Goal: Communication & Community: Answer question/provide support

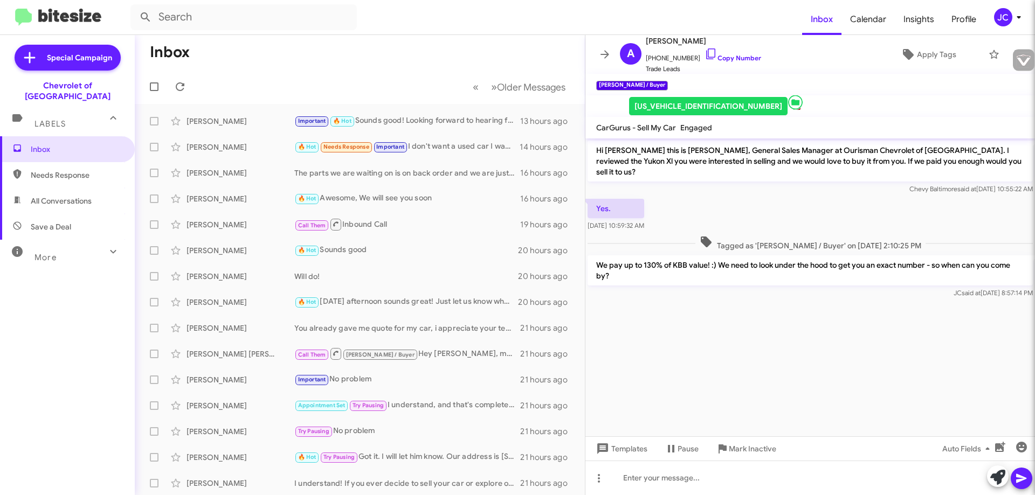
type input "[EMAIL_ADDRESS][DOMAIN_NAME]"
click at [221, 25] on input "text" at bounding box center [243, 17] width 226 height 26
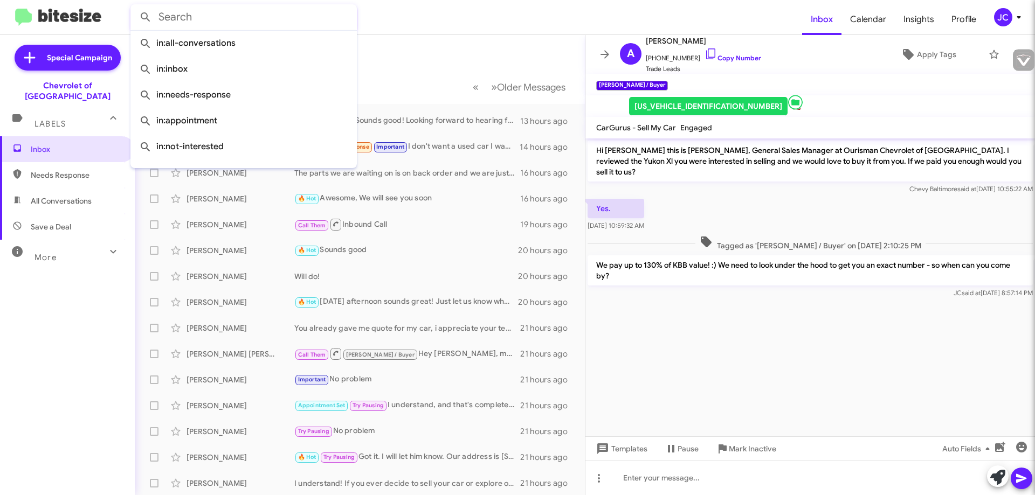
paste input "[PHONE_NUMBER]"
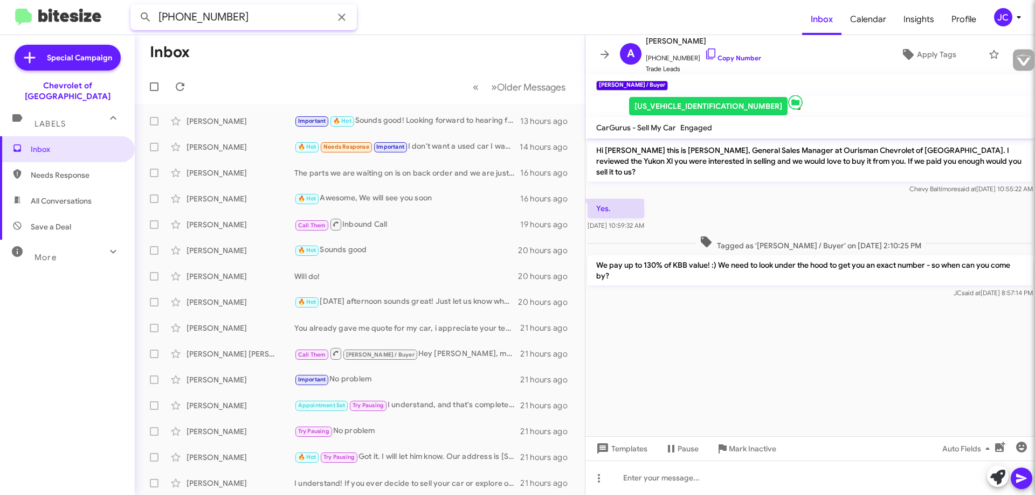
type input "[PHONE_NUMBER]"
click at [135, 6] on button at bounding box center [146, 17] width 22 height 22
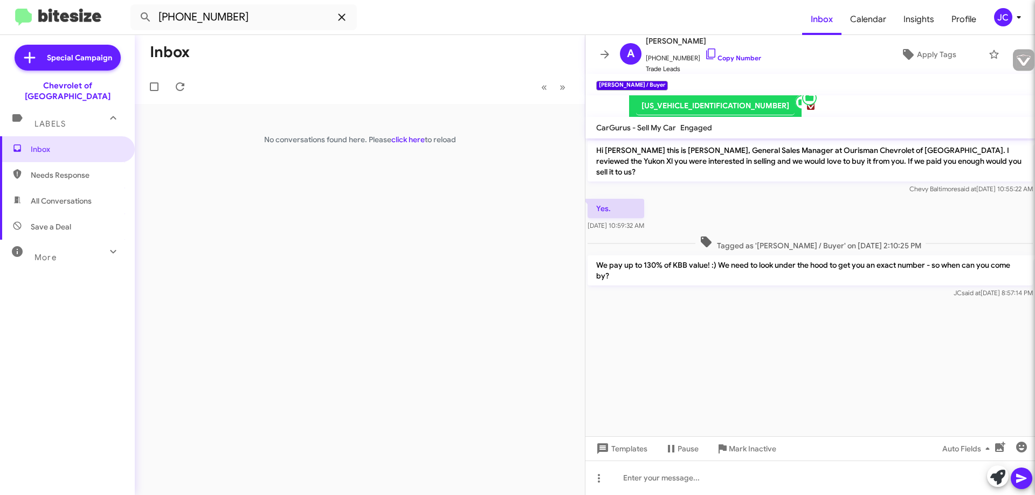
click at [341, 17] on icon at bounding box center [341, 16] width 7 height 7
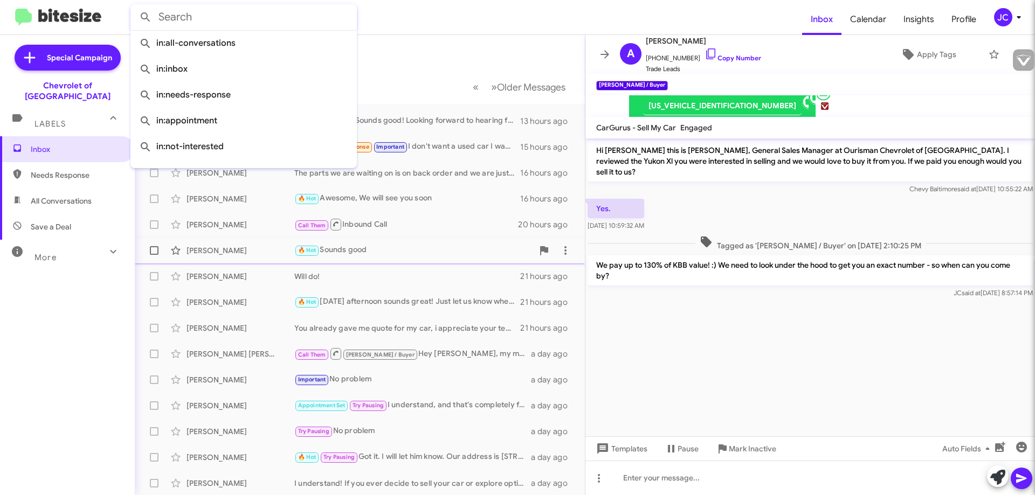
click at [407, 247] on div "🔥 Hot Sounds good" at bounding box center [413, 250] width 239 height 12
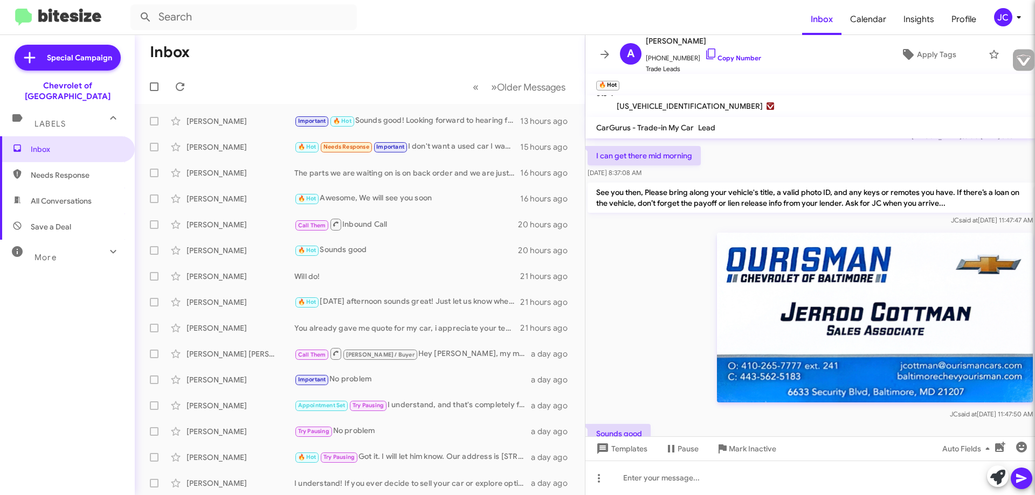
scroll to position [413, 0]
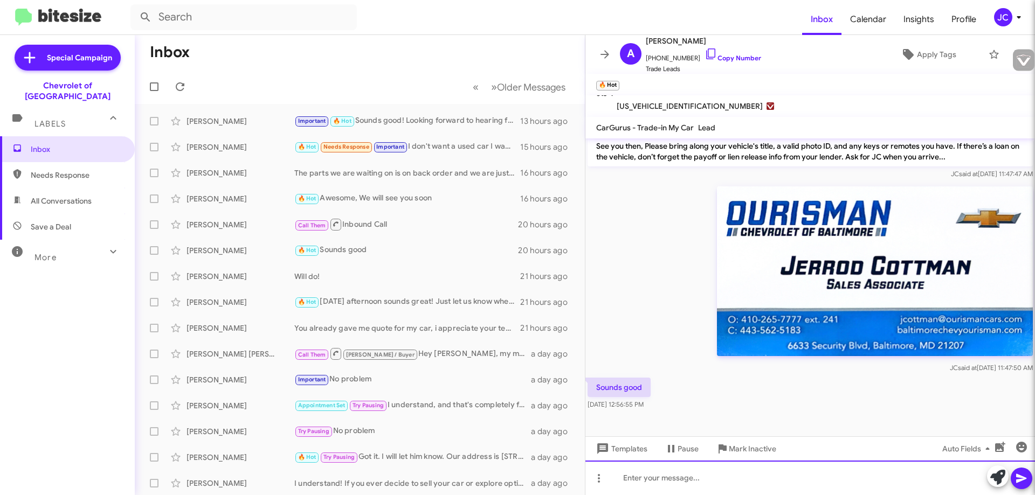
click at [659, 488] on div at bounding box center [809, 478] width 449 height 34
click at [879, 474] on div "Good Morning [PERSON_NAME], I am confirming our appoint for this morning" at bounding box center [809, 478] width 449 height 34
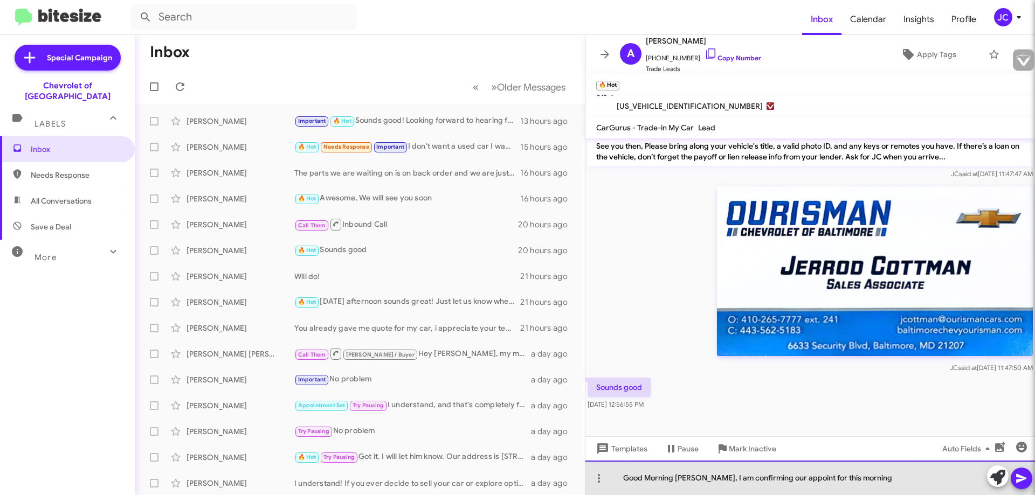
click at [702, 475] on div "Good Morning [PERSON_NAME], I am confirming our appoint for this morning" at bounding box center [809, 478] width 449 height 34
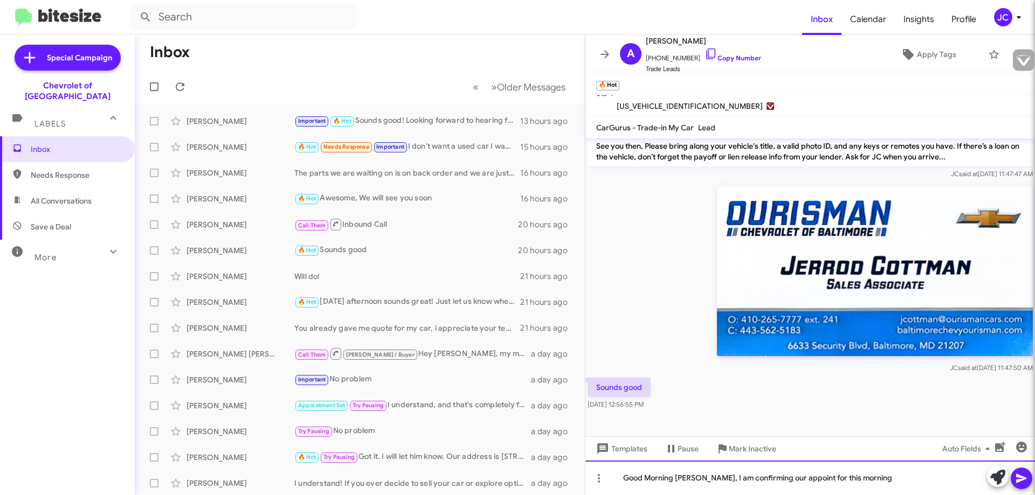
click at [793, 483] on div "Good Morning [PERSON_NAME], I am confirming our appoint for this morning" at bounding box center [809, 478] width 449 height 34
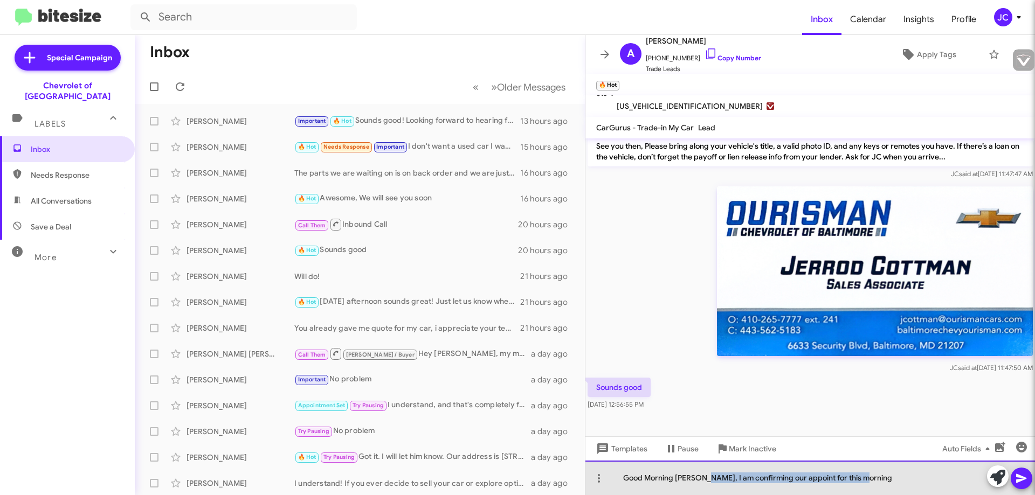
drag, startPoint x: 871, startPoint y: 479, endPoint x: 703, endPoint y: 470, distance: 168.3
click at [703, 470] on div "Good Morning [PERSON_NAME], I am confirming our appoint for this morning" at bounding box center [809, 478] width 449 height 34
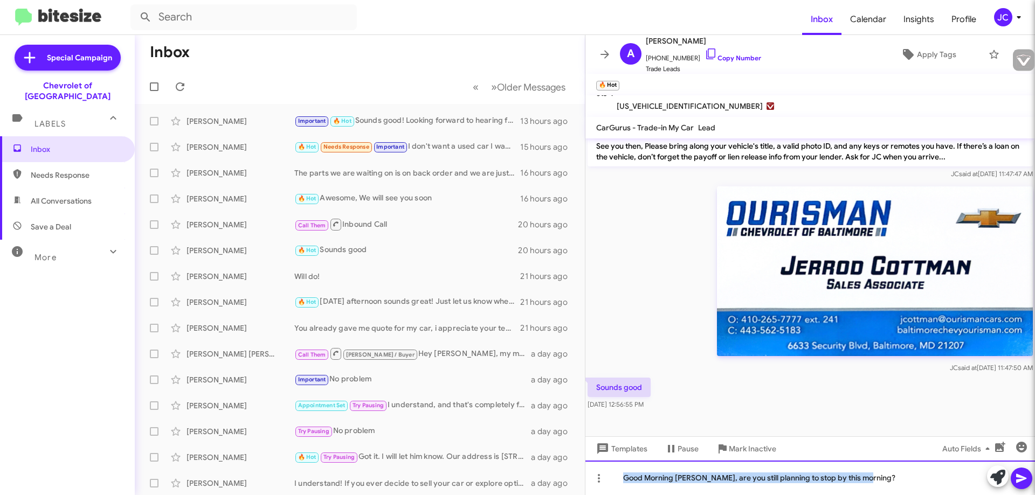
drag, startPoint x: 882, startPoint y: 481, endPoint x: 598, endPoint y: 516, distance: 286.1
click at [598, 495] on html "x iPacket® SalesHub VIN: Copy VIN Open sticker Download sticker View Public VDP…" at bounding box center [517, 247] width 1035 height 495
copy div "Good Morning [PERSON_NAME], are you still planning to stop by this morning?"
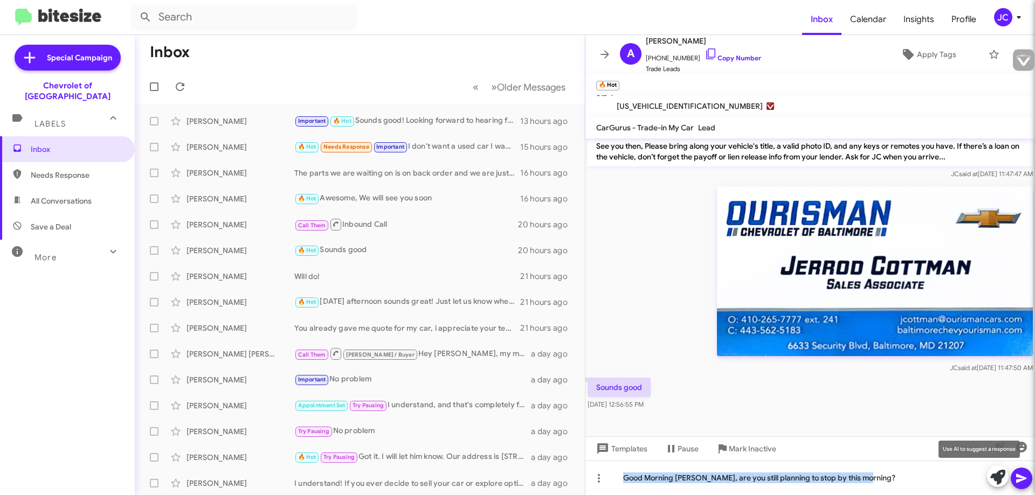
click at [997, 474] on icon at bounding box center [997, 477] width 15 height 15
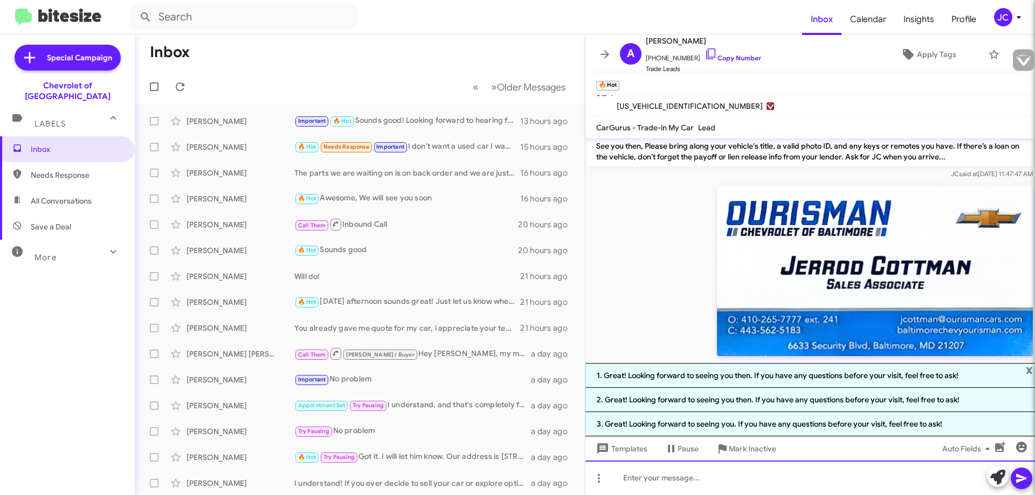
click at [664, 483] on div at bounding box center [809, 478] width 449 height 34
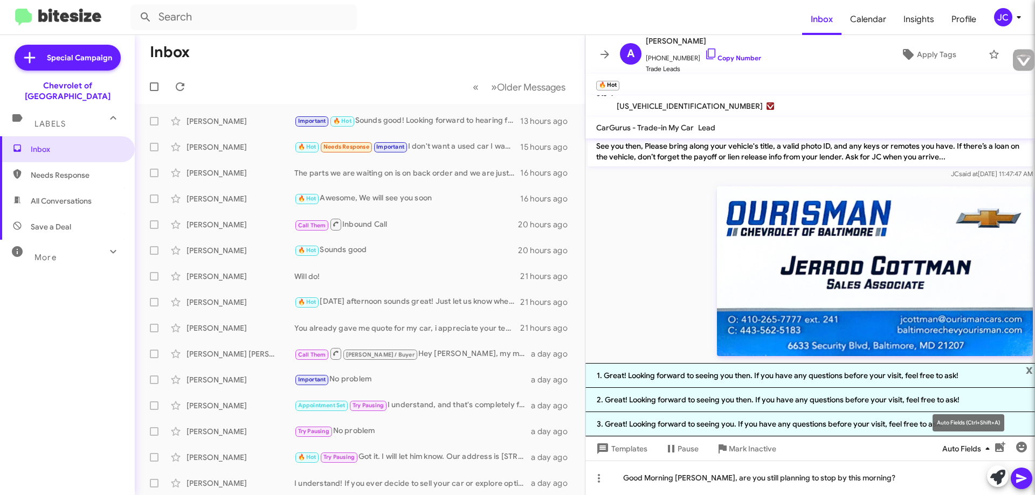
click at [983, 449] on icon "button" at bounding box center [987, 448] width 13 height 13
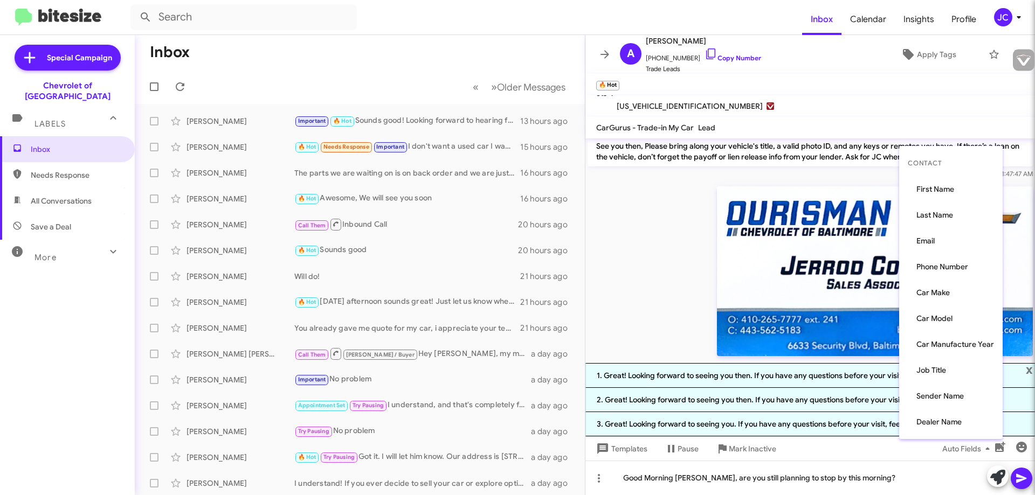
click at [1018, 479] on div at bounding box center [517, 247] width 1035 height 495
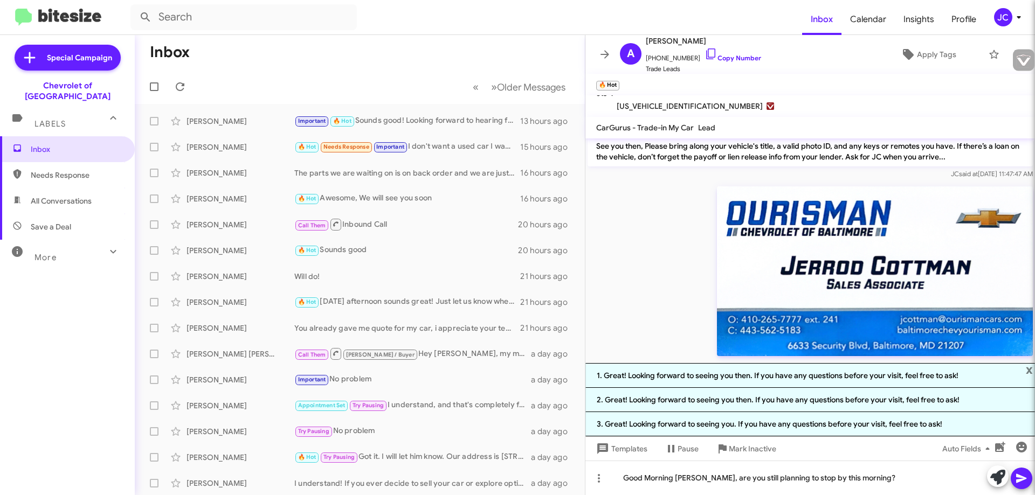
click at [1024, 479] on icon at bounding box center [1021, 478] width 10 height 9
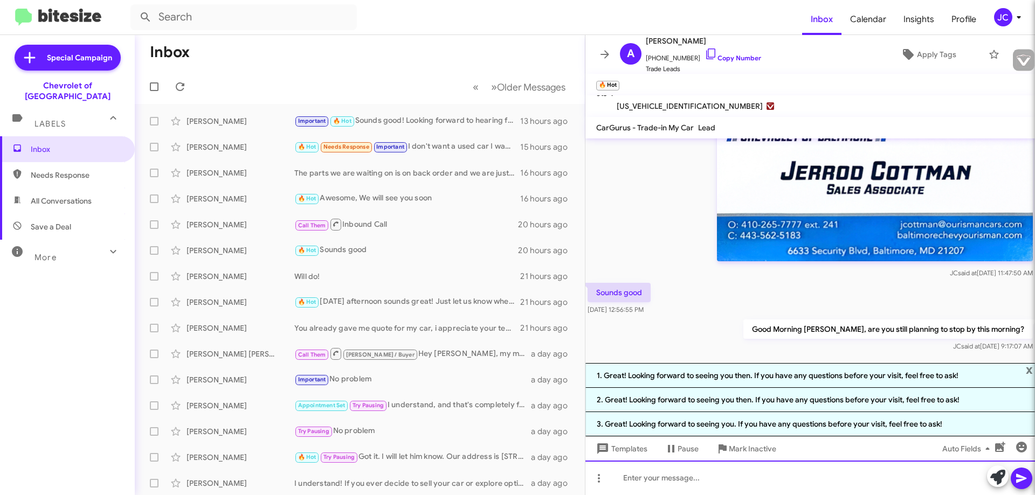
scroll to position [525, 0]
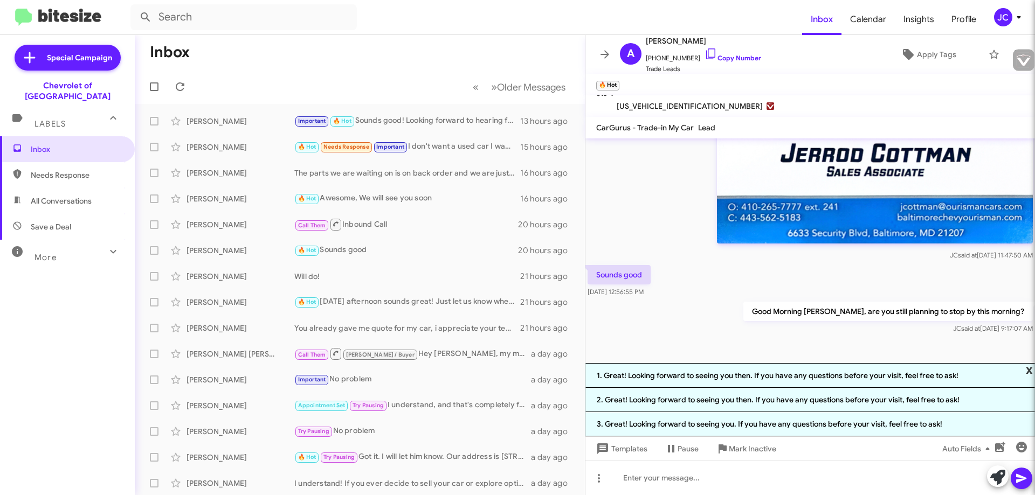
click at [1030, 368] on span "x" at bounding box center [1028, 369] width 7 height 13
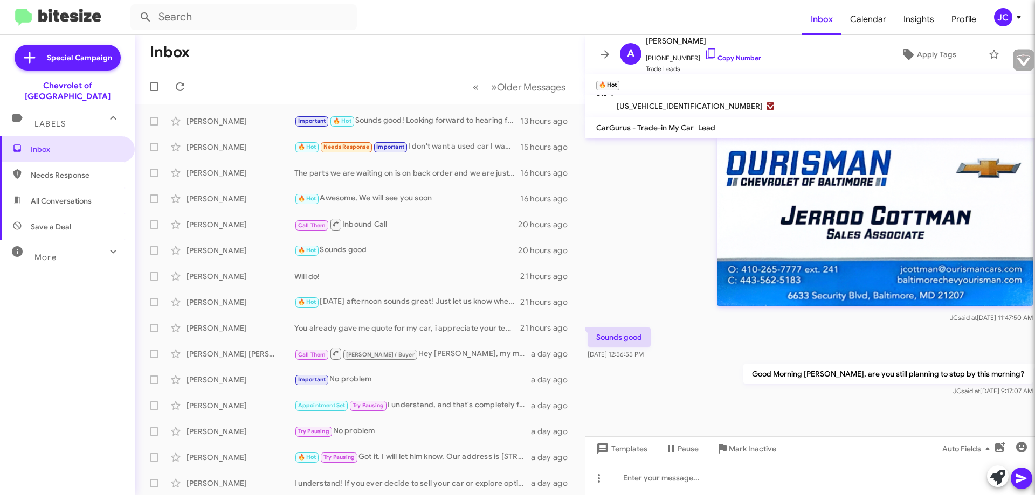
scroll to position [452, 0]
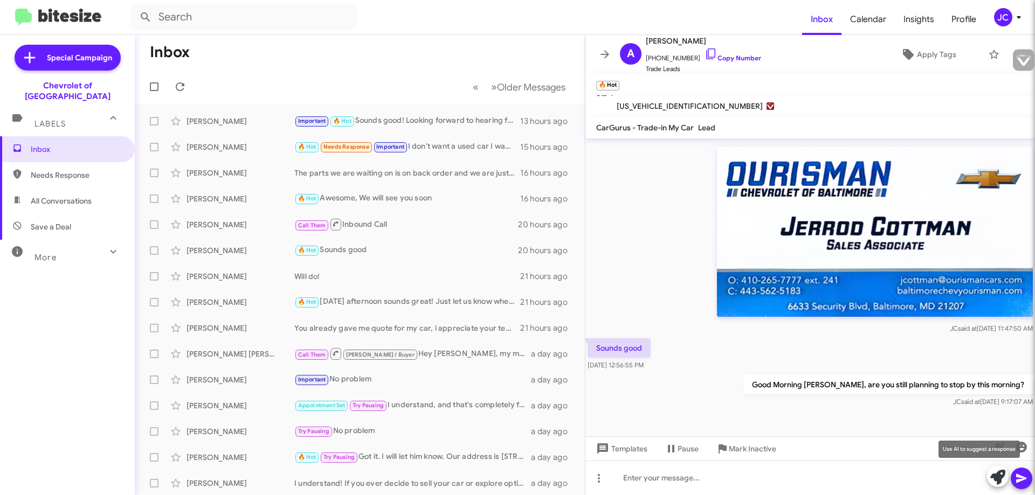
click at [998, 479] on icon at bounding box center [997, 477] width 15 height 15
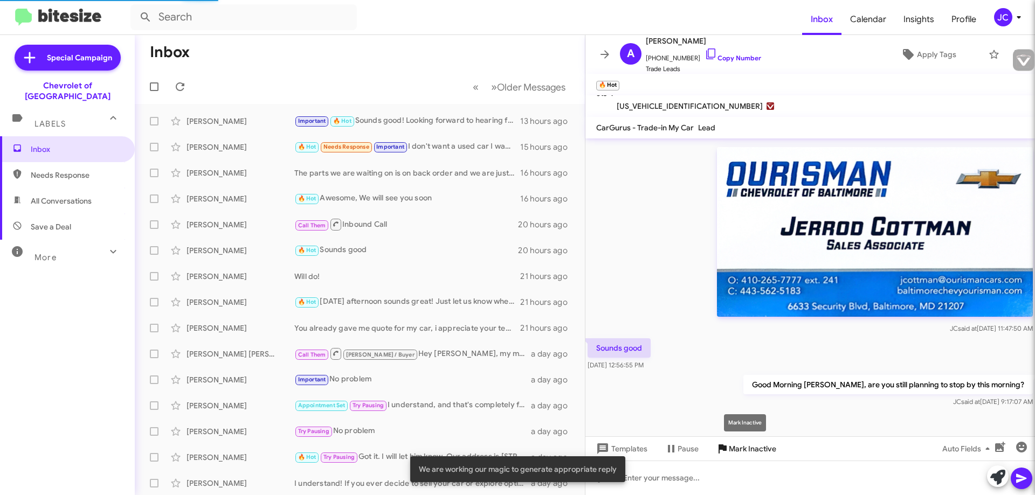
scroll to position [525, 0]
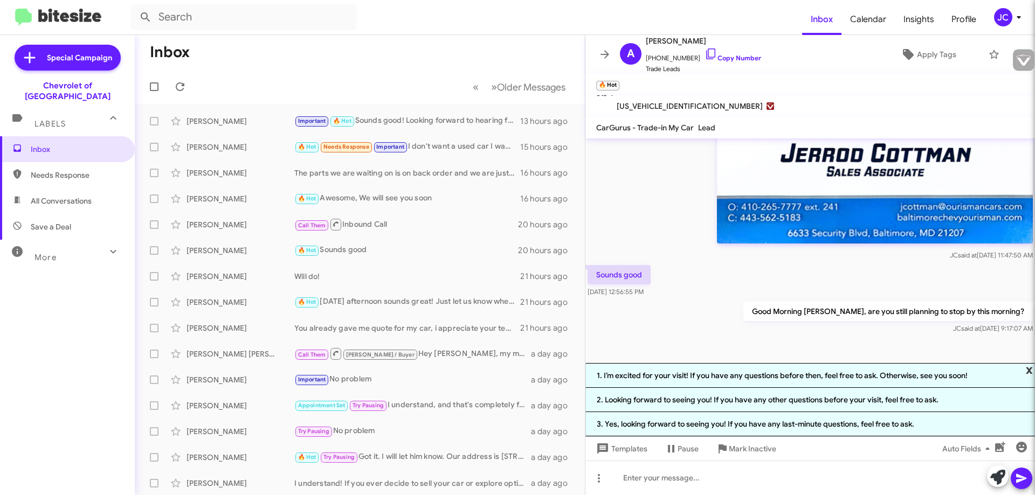
click at [1028, 371] on span "x" at bounding box center [1028, 369] width 7 height 13
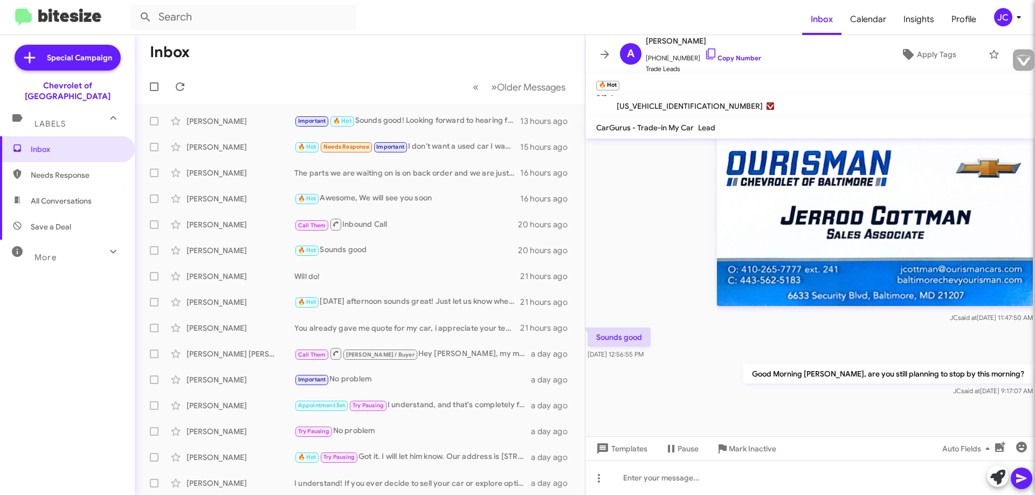
scroll to position [452, 0]
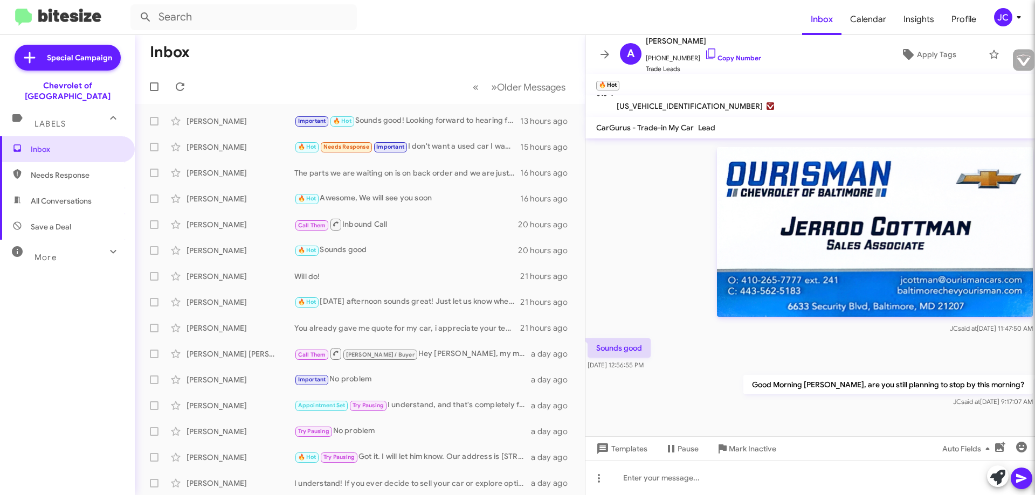
drag, startPoint x: 616, startPoint y: 105, endPoint x: 692, endPoint y: 106, distance: 76.0
click at [692, 106] on span "[US_VEHICLE_IDENTIFICATION_NUMBER]" at bounding box center [689, 106] width 146 height 13
